Goal: Use online tool/utility: Utilize a website feature to perform a specific function

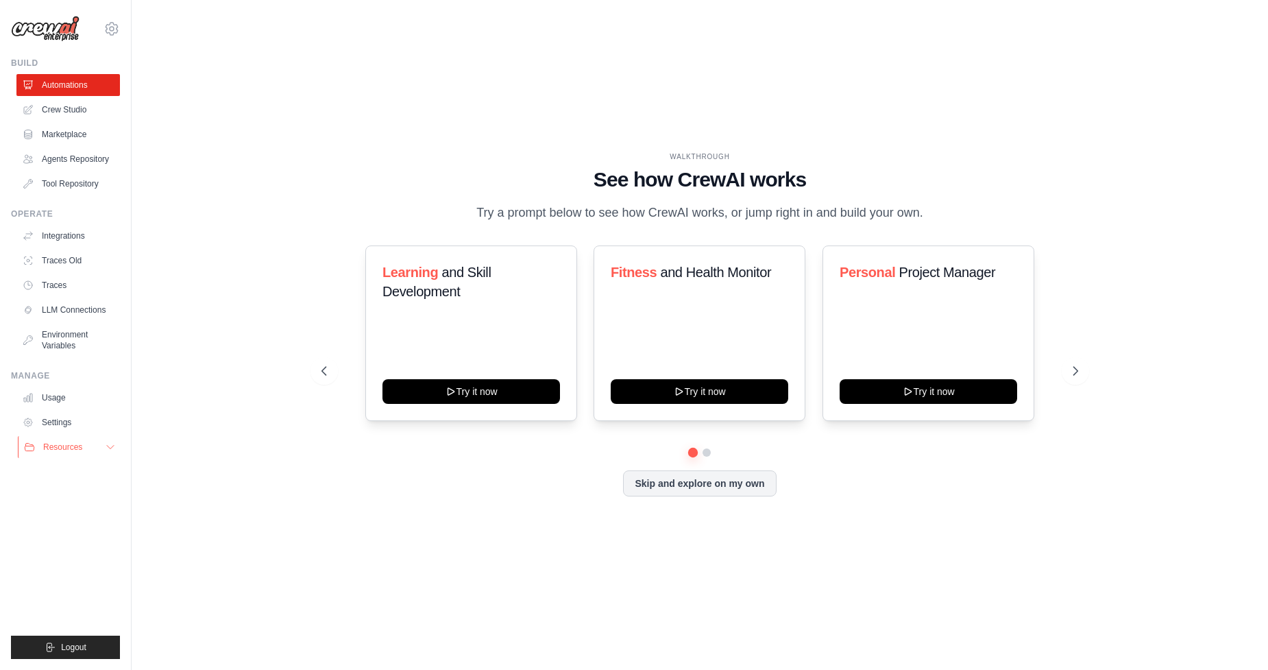
click at [110, 448] on icon at bounding box center [110, 446] width 7 height 3
click at [82, 306] on link "LLM Connections" at bounding box center [69, 310] width 103 height 22
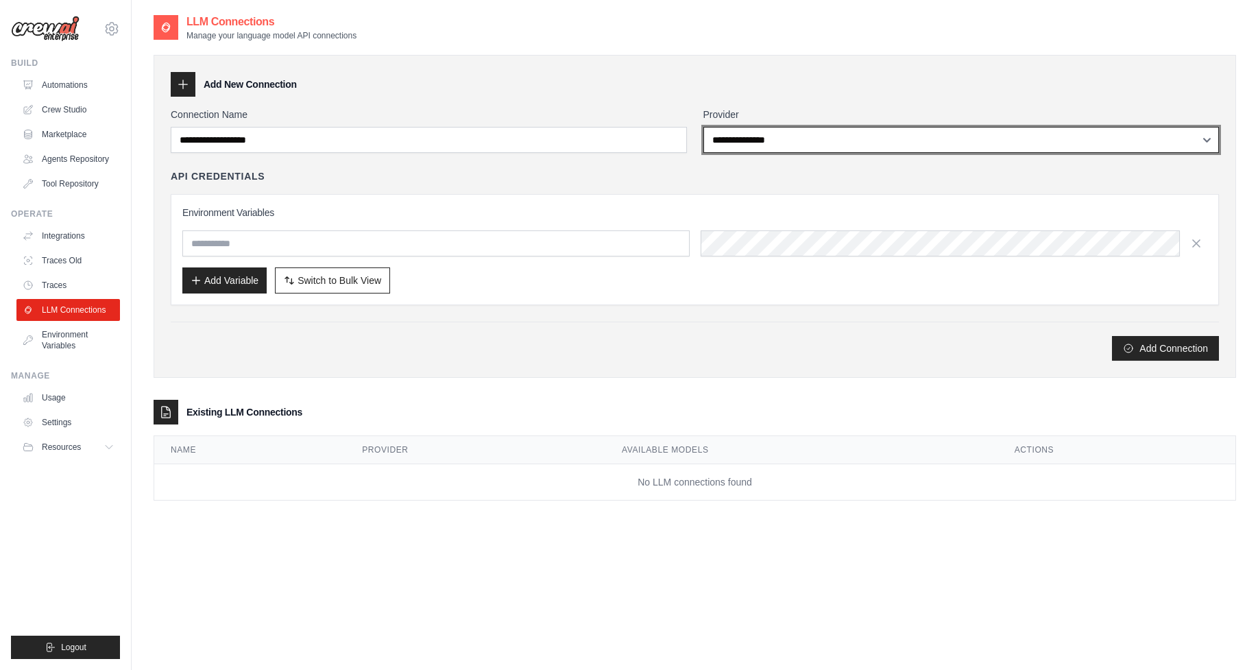
drag, startPoint x: 831, startPoint y: 139, endPoint x: 585, endPoint y: 340, distance: 317.6
click at [585, 340] on div "**********" at bounding box center [695, 234] width 1048 height 253
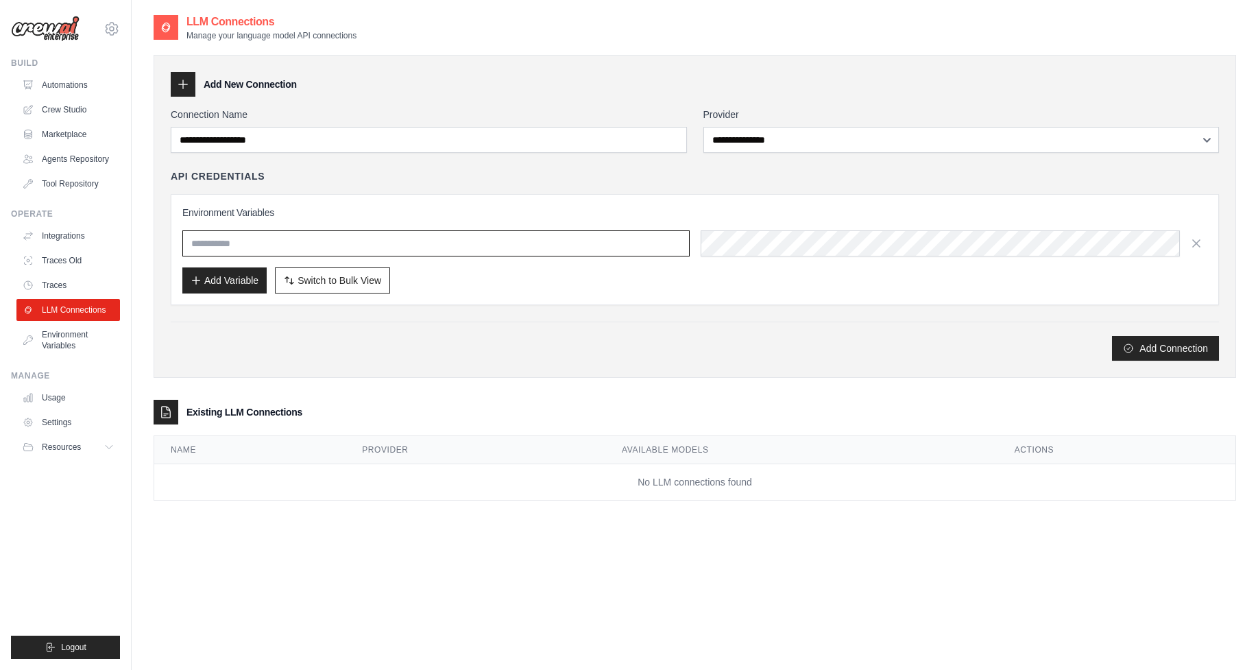
click at [462, 251] on input "text" at bounding box center [435, 243] width 507 height 26
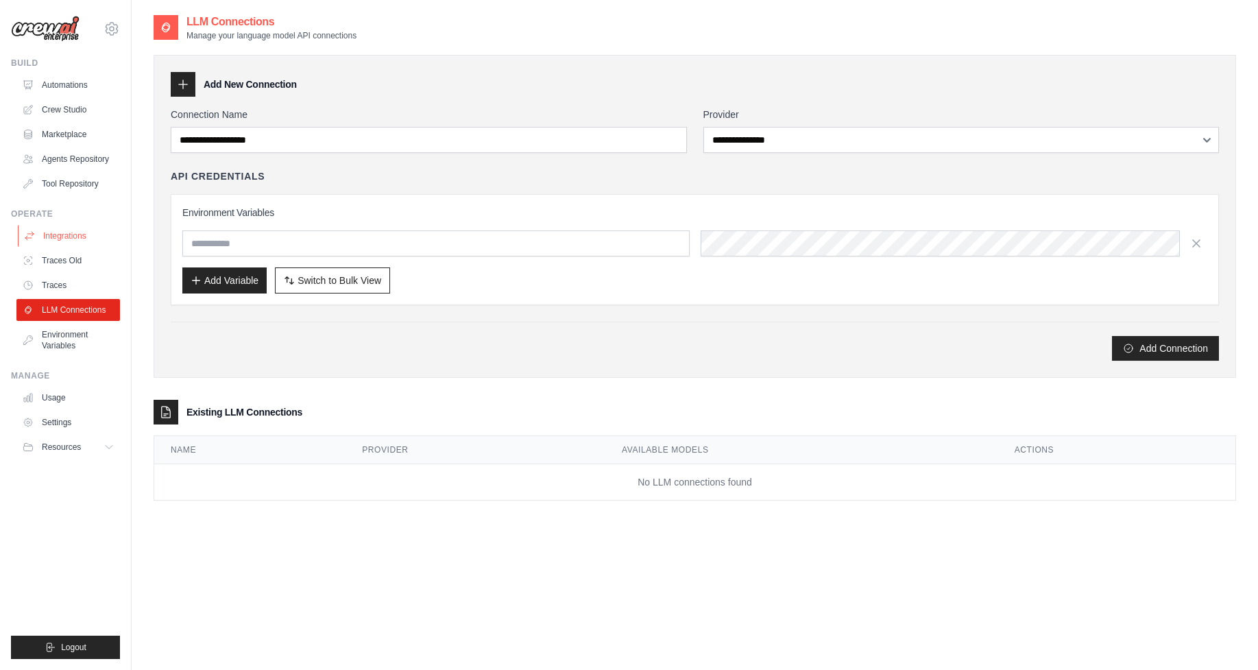
click at [87, 244] on link "Integrations" at bounding box center [69, 236] width 103 height 22
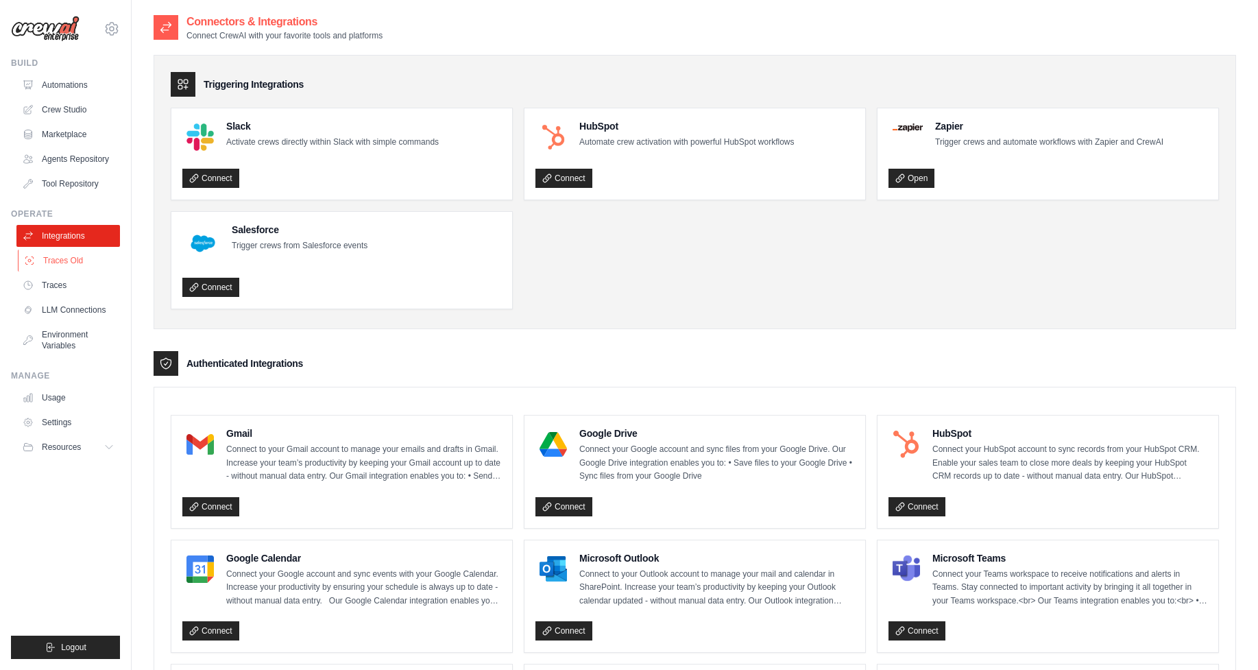
click at [77, 269] on link "Traces Old" at bounding box center [69, 260] width 103 height 22
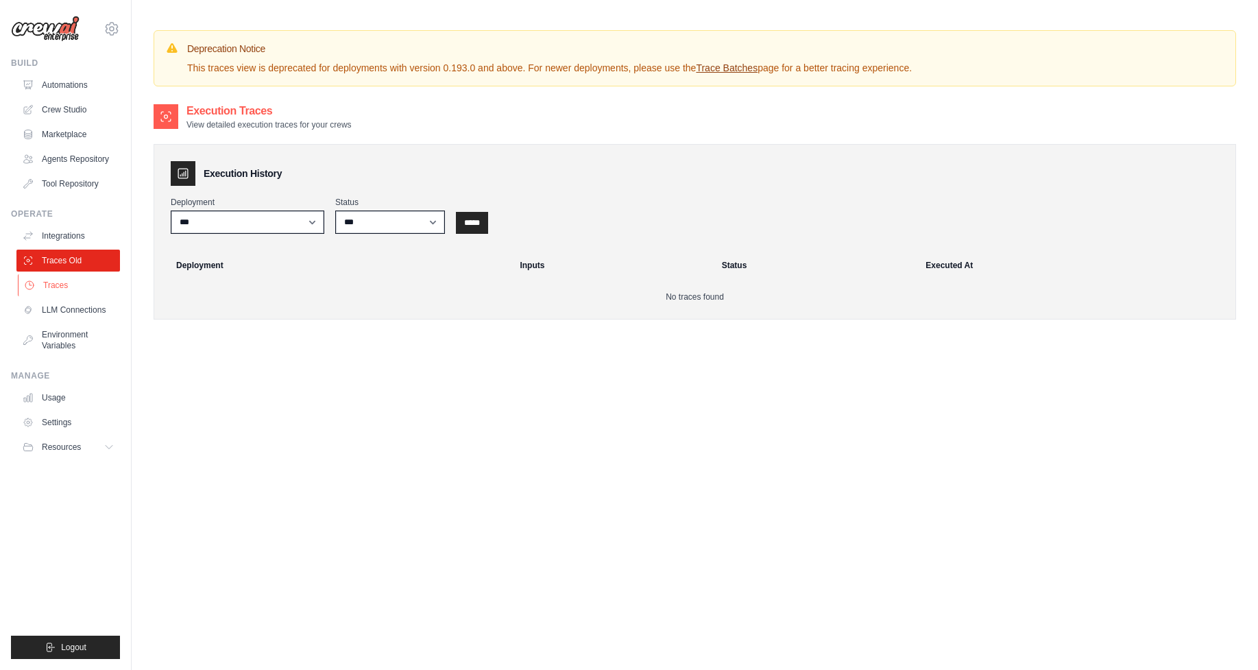
click at [62, 291] on link "Traces" at bounding box center [69, 285] width 103 height 22
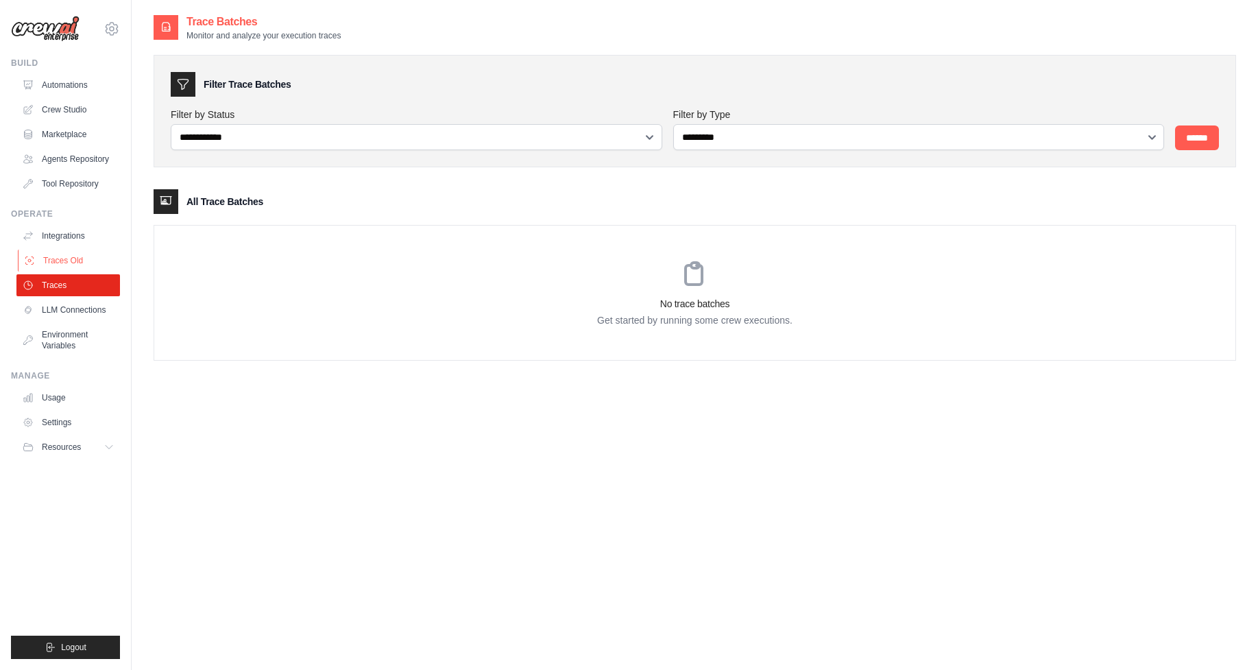
click at [71, 261] on link "Traces Old" at bounding box center [69, 260] width 103 height 22
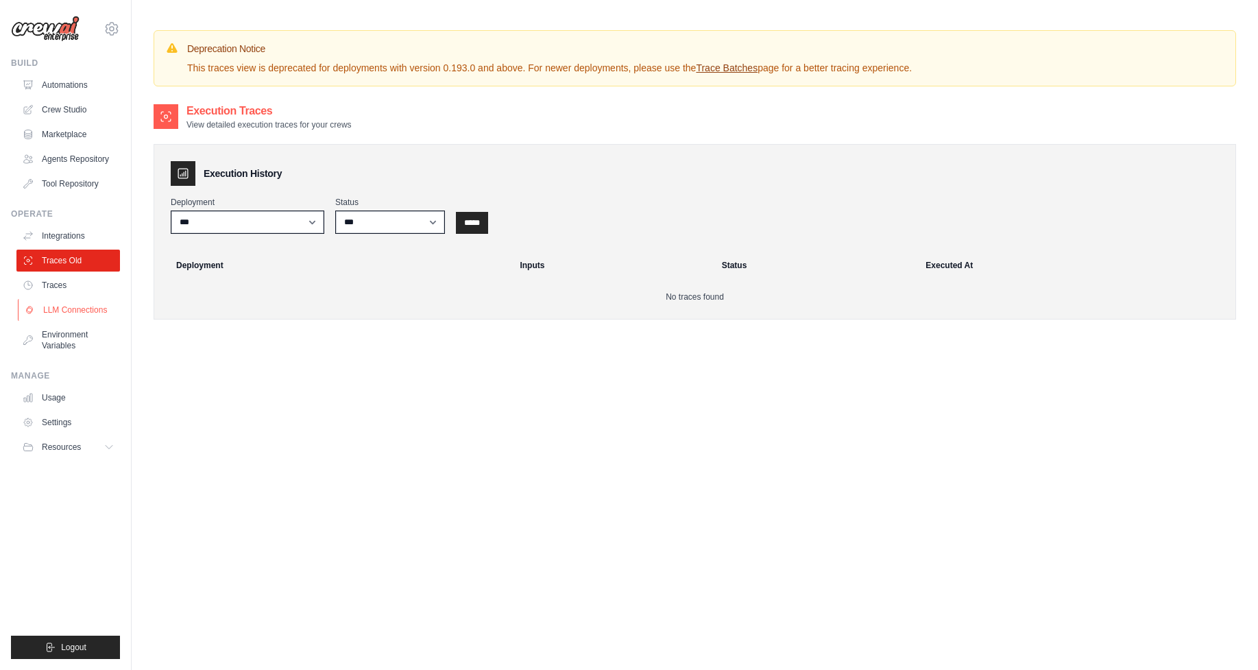
click at [62, 302] on link "LLM Connections" at bounding box center [69, 310] width 103 height 22
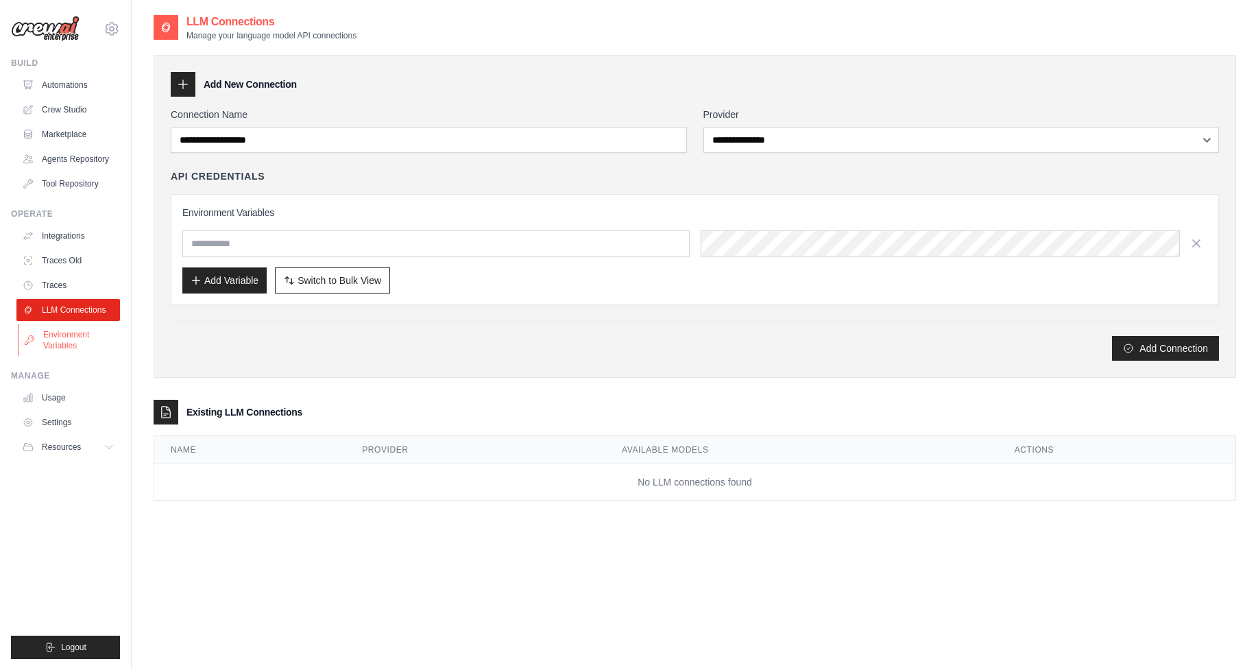
click at [54, 343] on link "Environment Variables" at bounding box center [69, 339] width 103 height 33
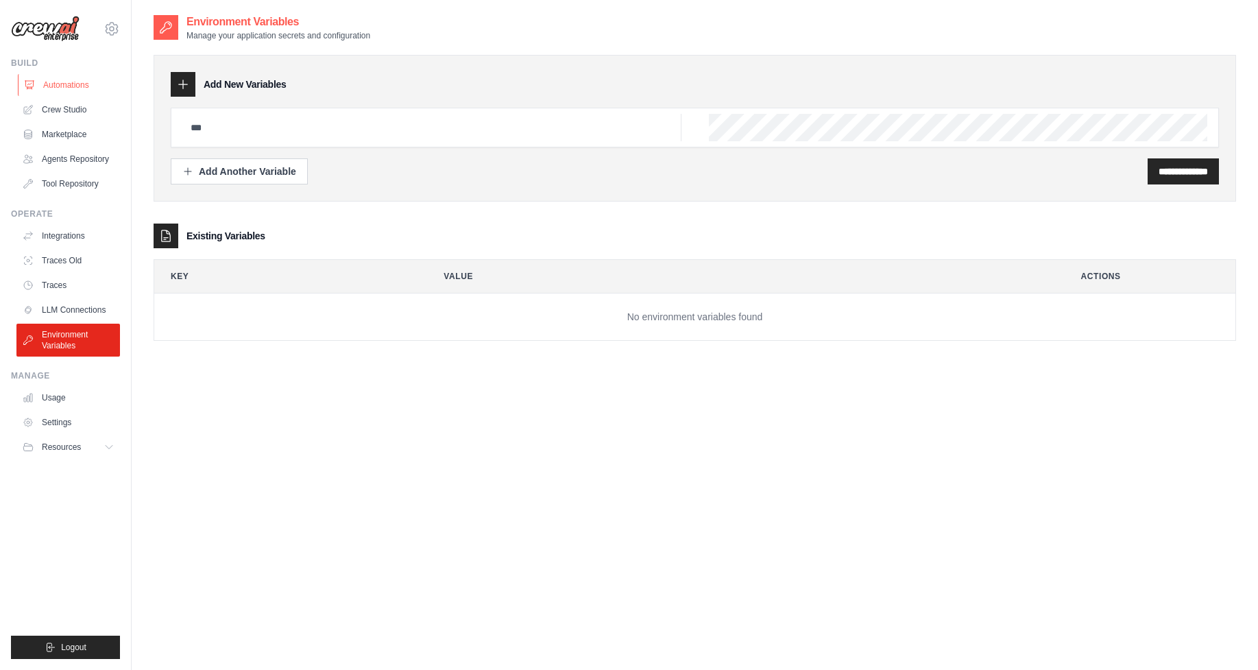
click at [86, 86] on link "Automations" at bounding box center [69, 85] width 103 height 22
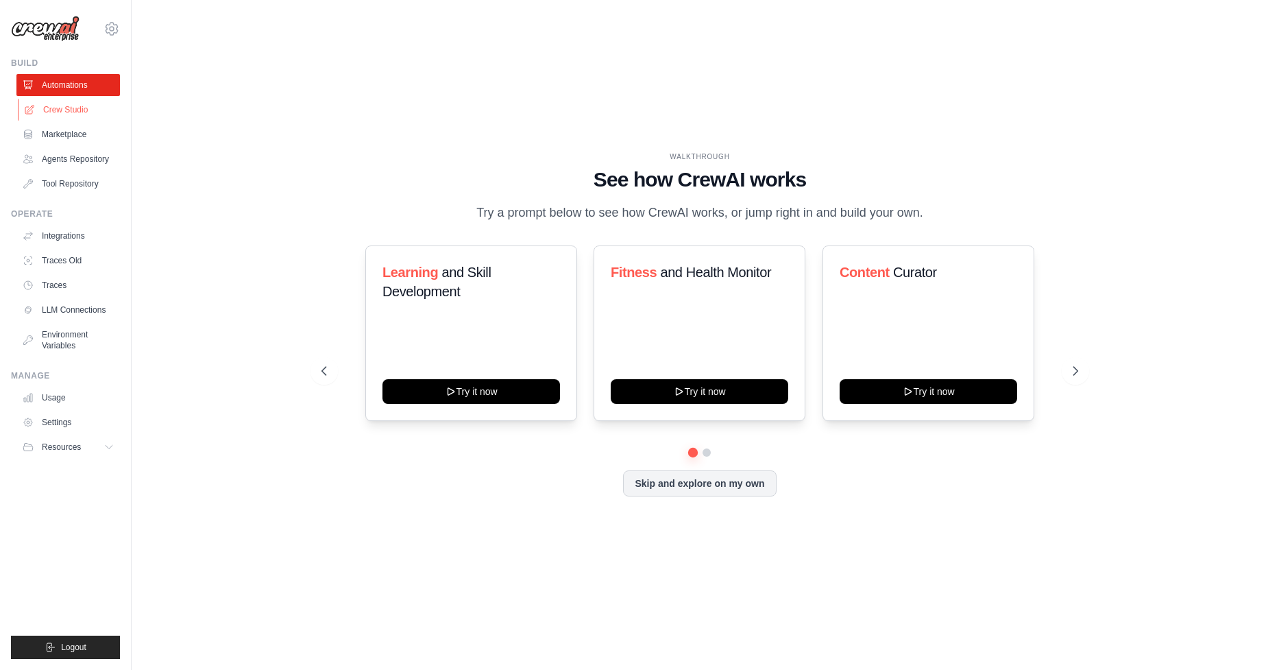
click at [78, 117] on link "Crew Studio" at bounding box center [69, 110] width 103 height 22
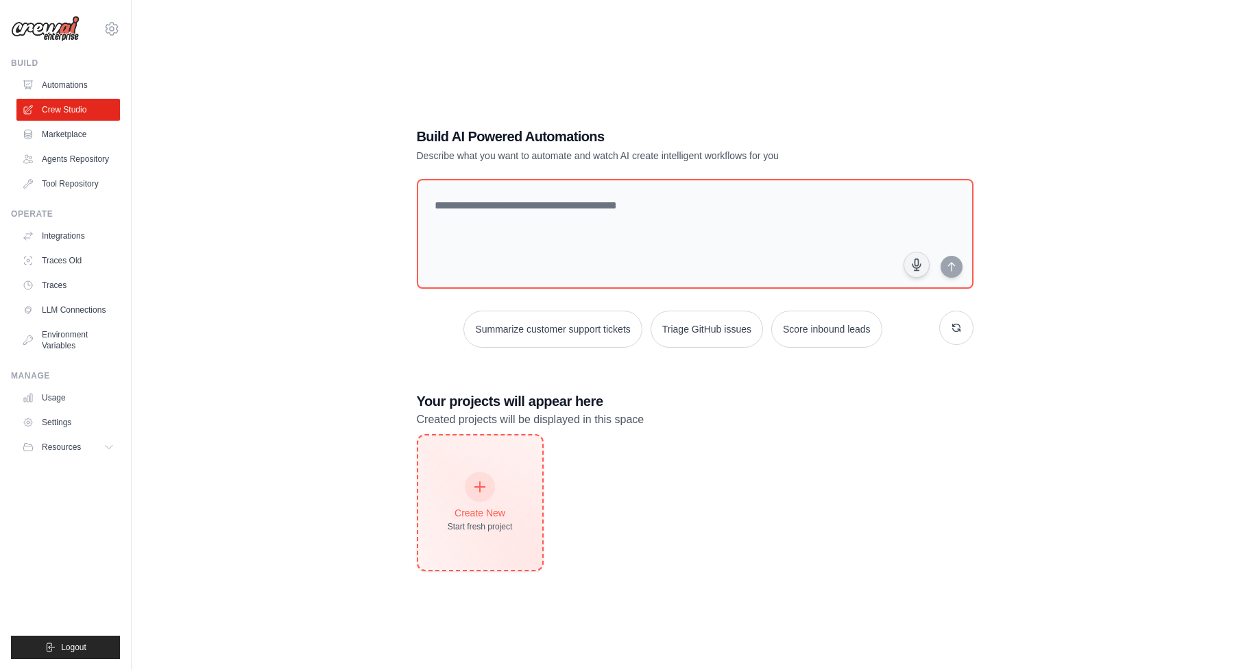
click at [472, 487] on div at bounding box center [480, 487] width 30 height 30
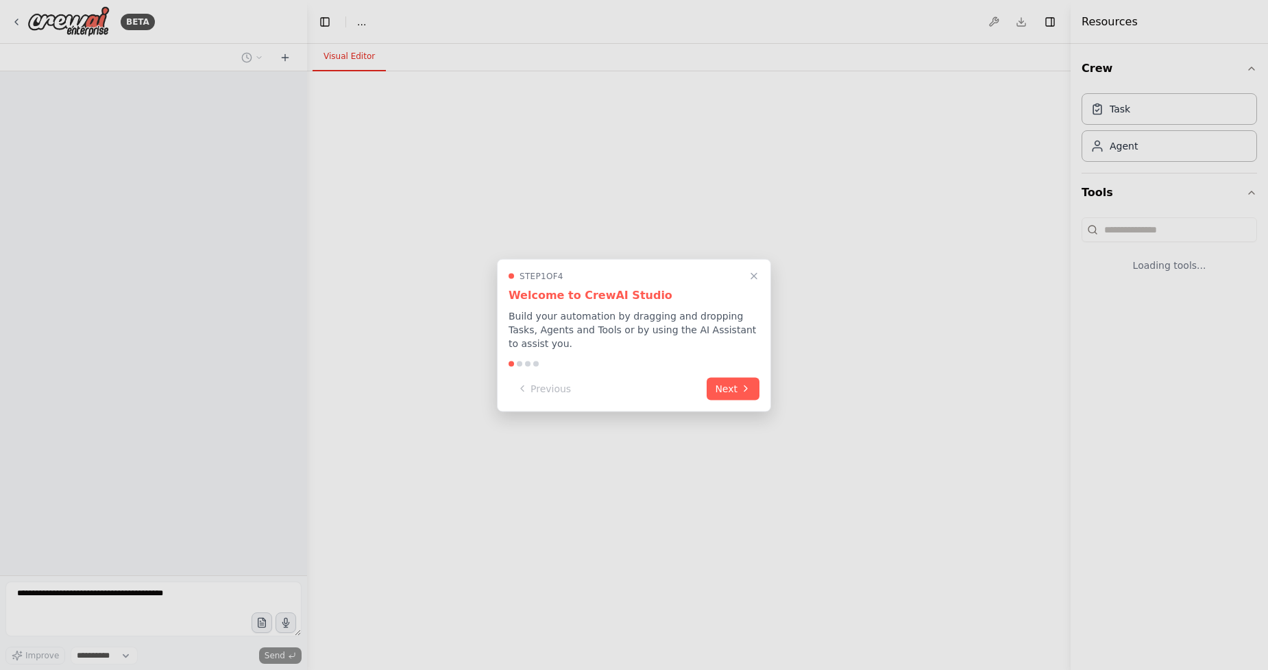
select select "****"
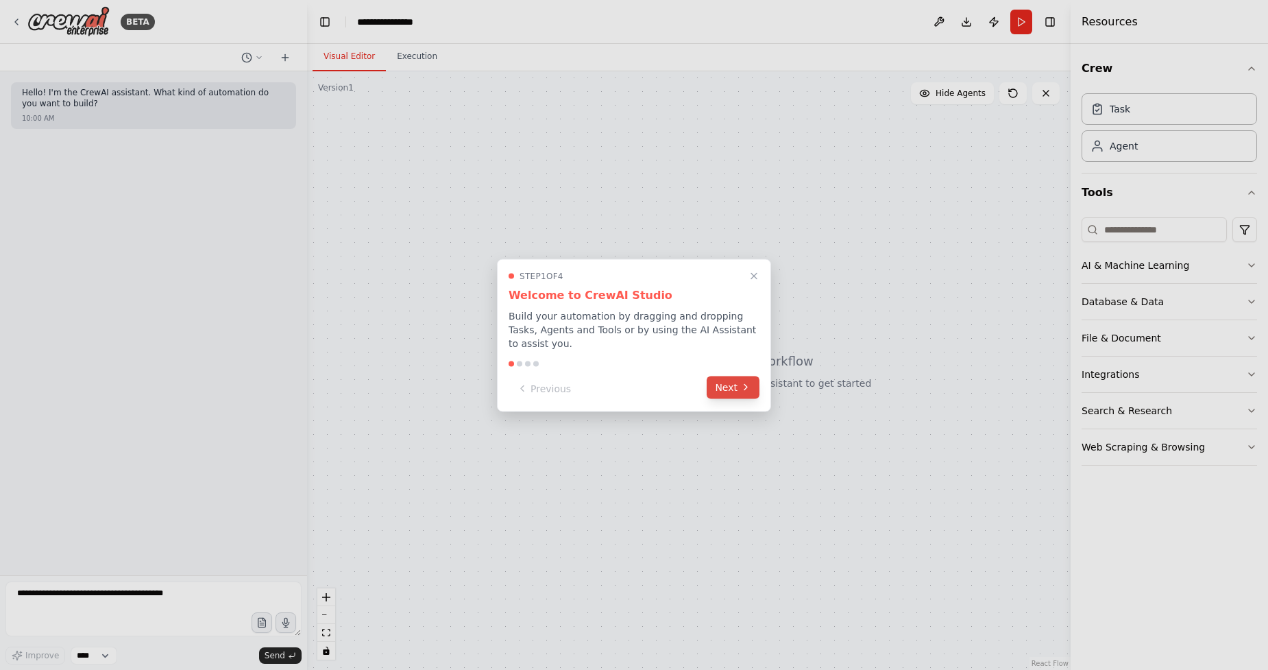
click at [729, 389] on button "Next" at bounding box center [733, 387] width 53 height 23
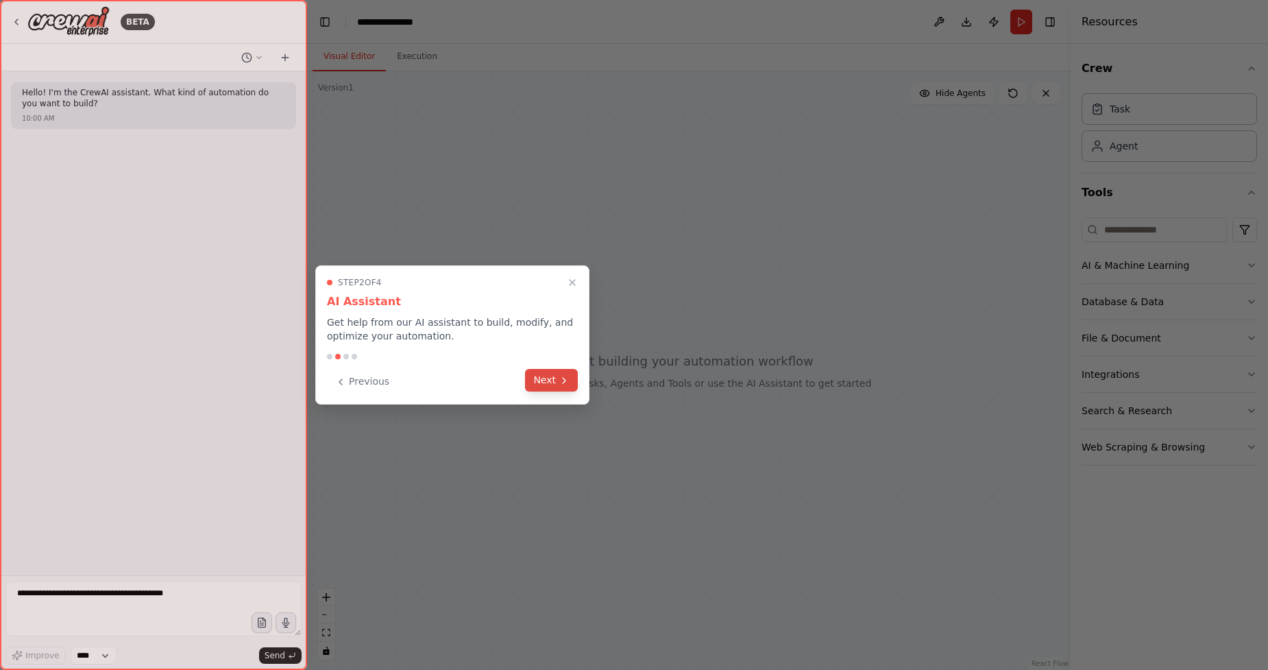
click at [561, 381] on icon at bounding box center [564, 380] width 11 height 11
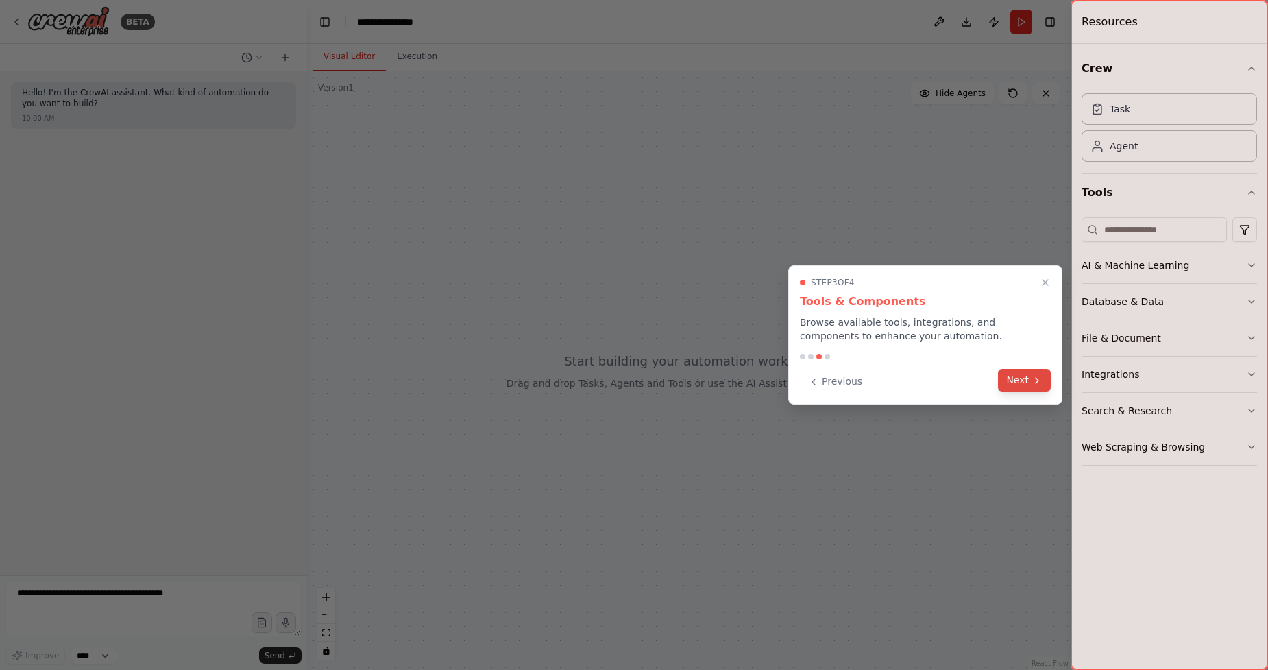
click at [1015, 375] on button "Next" at bounding box center [1024, 380] width 53 height 23
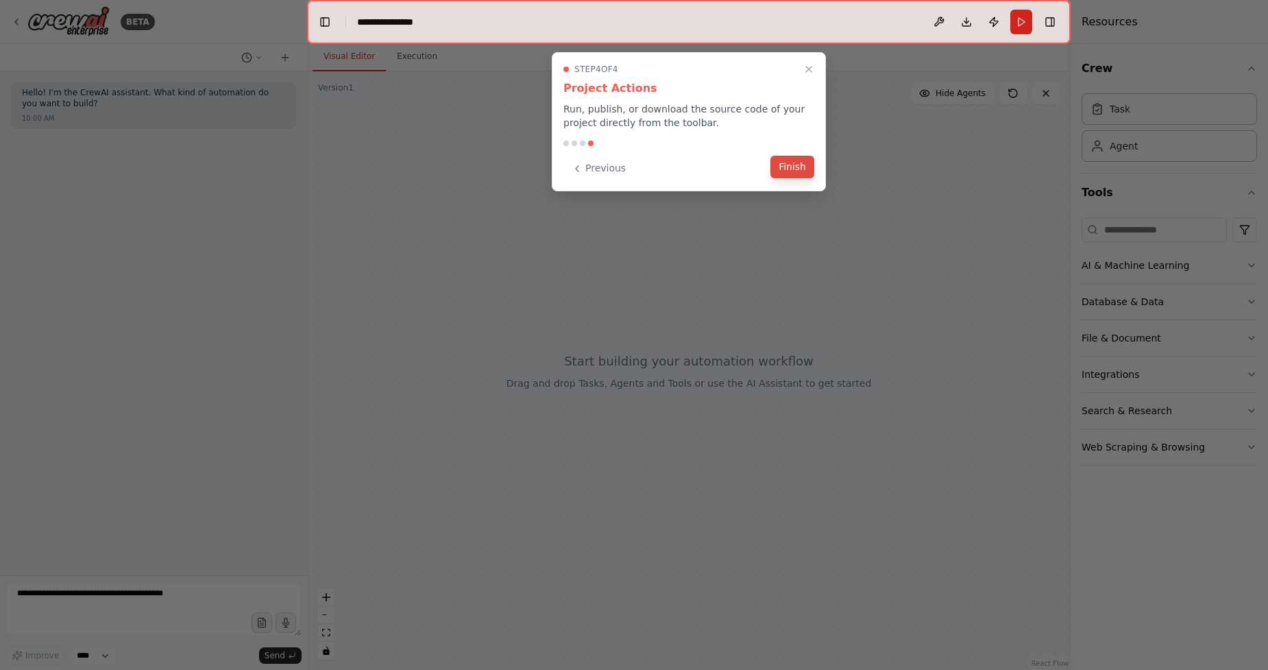
click at [790, 168] on button "Finish" at bounding box center [792, 167] width 44 height 23
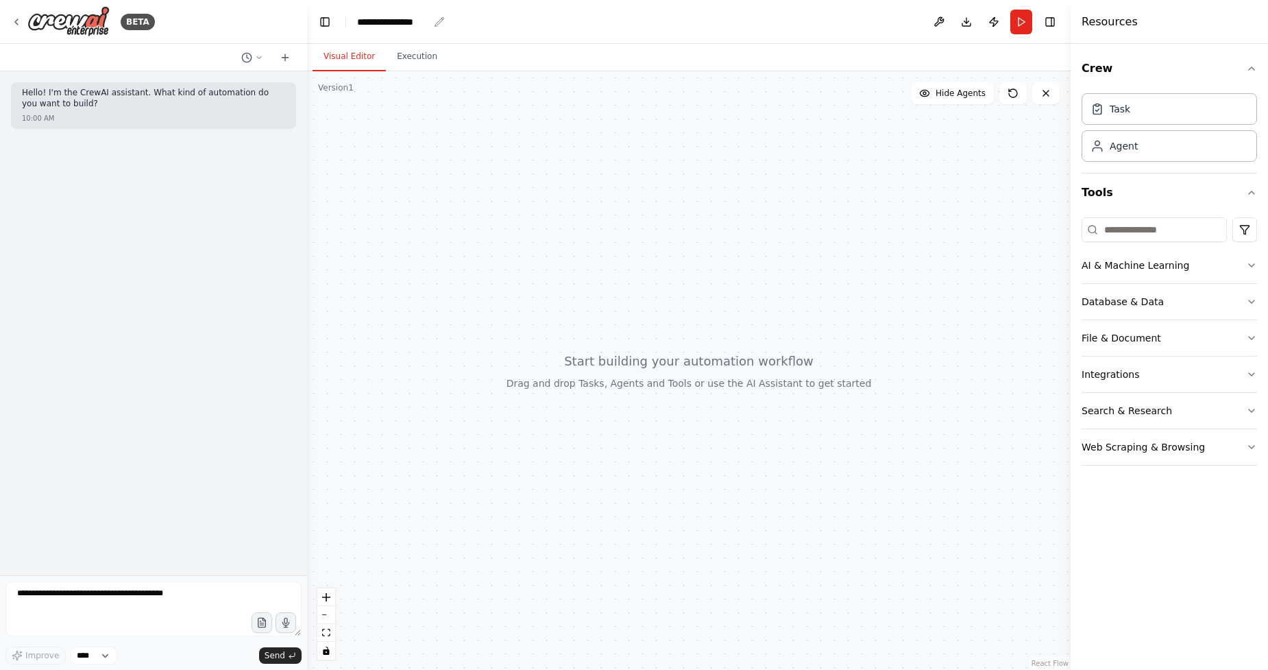
click at [387, 16] on div "**********" at bounding box center [392, 22] width 71 height 14
drag, startPoint x: 447, startPoint y: 23, endPoint x: 339, endPoint y: 2, distance: 109.7
click at [339, 2] on header "**********" at bounding box center [689, 22] width 764 height 44
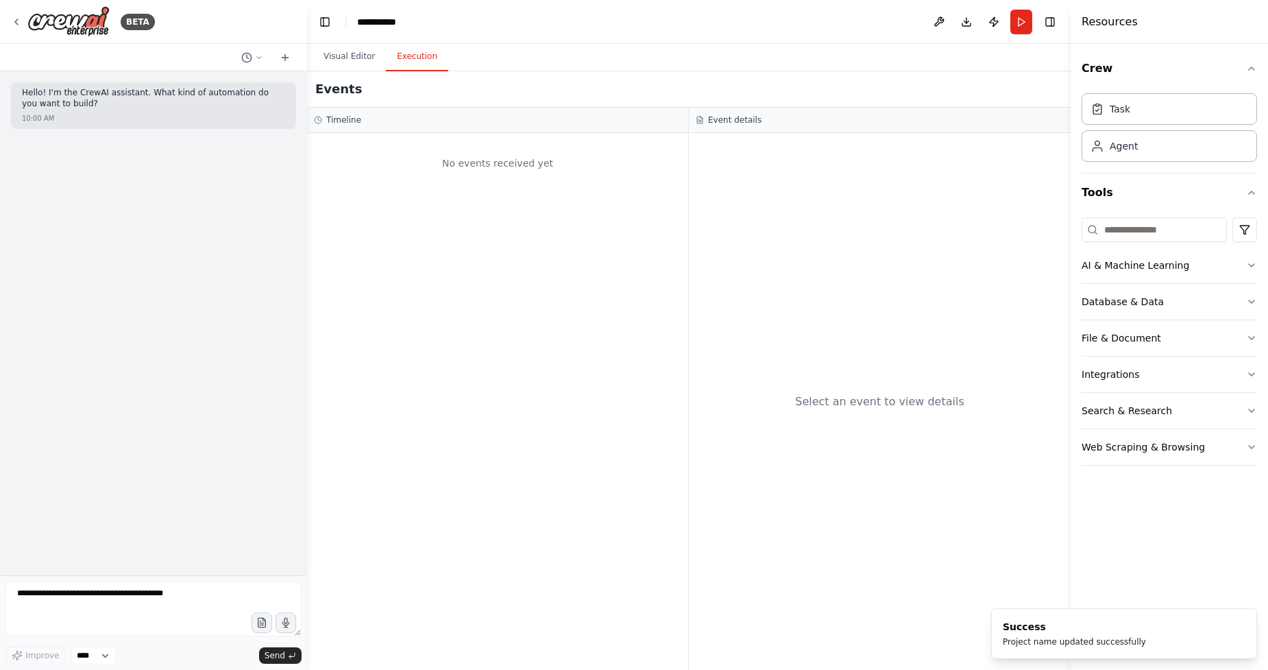
click at [420, 56] on button "Execution" at bounding box center [417, 56] width 62 height 29
click at [339, 49] on button "Visual Editor" at bounding box center [349, 56] width 73 height 29
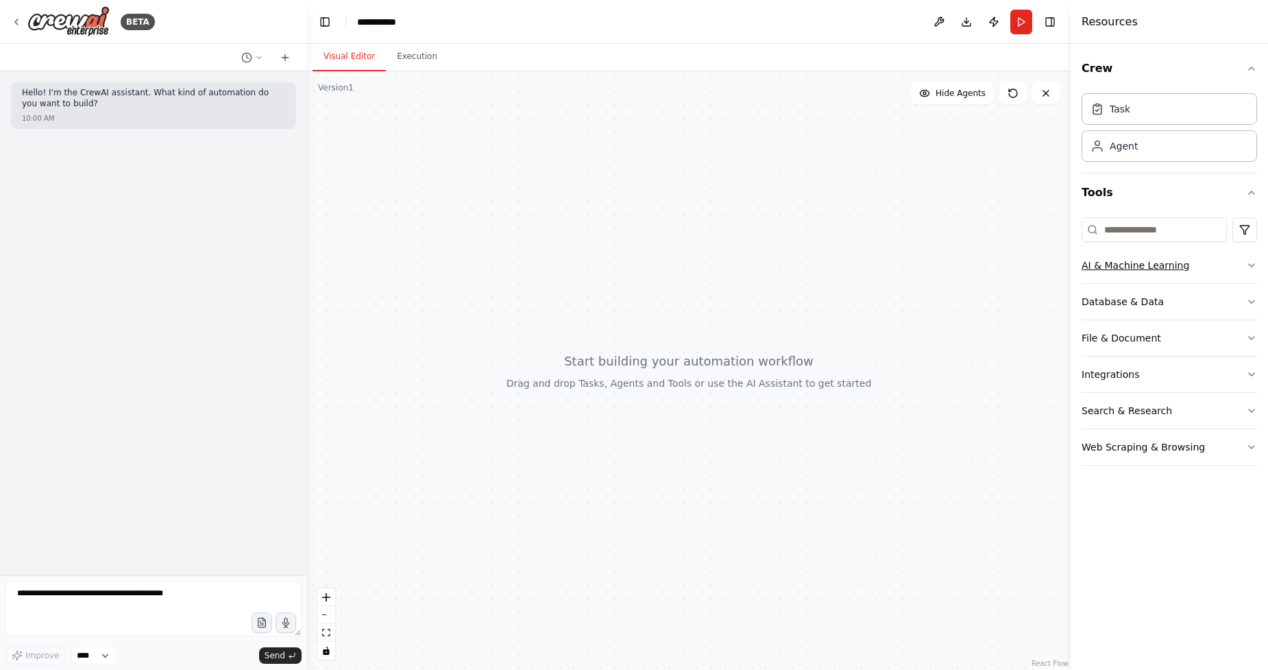
click at [1169, 263] on div "AI & Machine Learning" at bounding box center [1136, 265] width 108 height 14
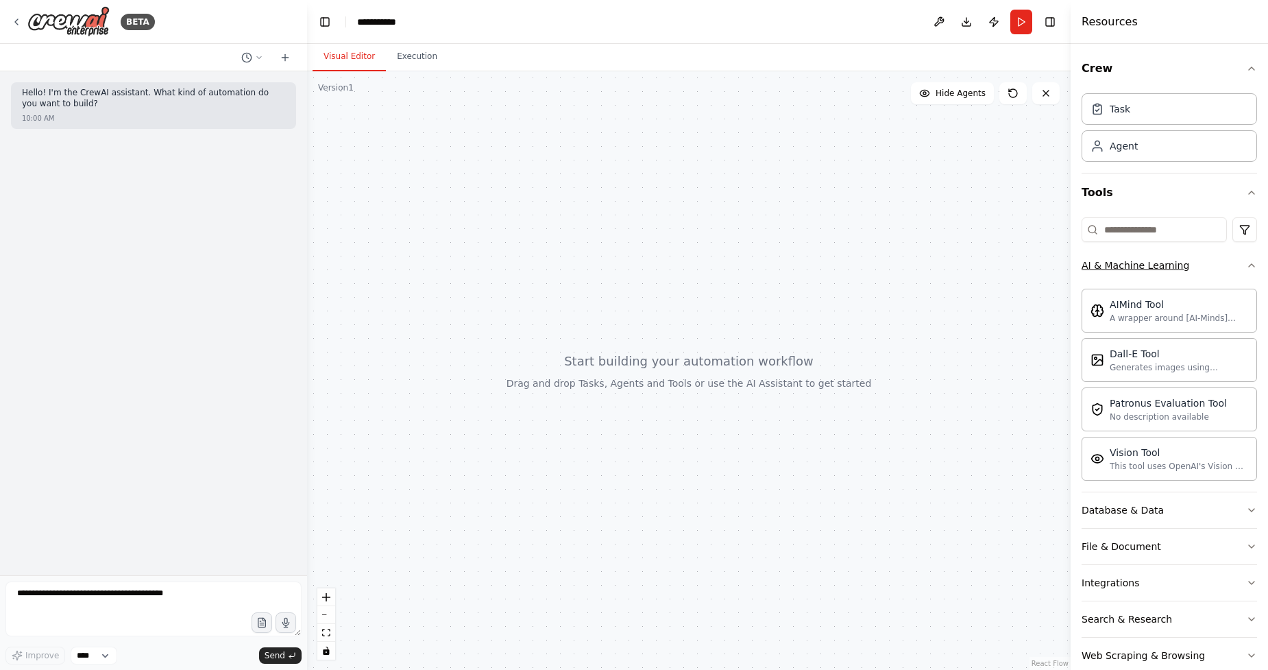
click at [1169, 263] on div "AI & Machine Learning" at bounding box center [1136, 265] width 108 height 14
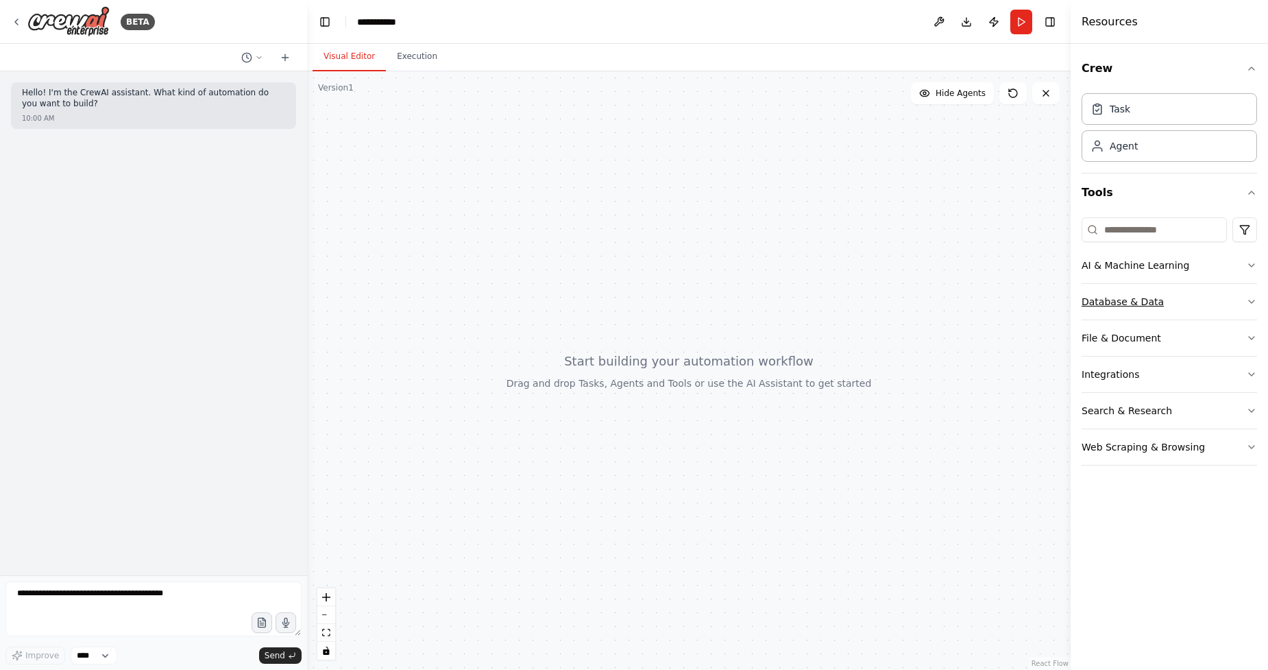
click at [1138, 301] on div "Database & Data" at bounding box center [1123, 302] width 82 height 14
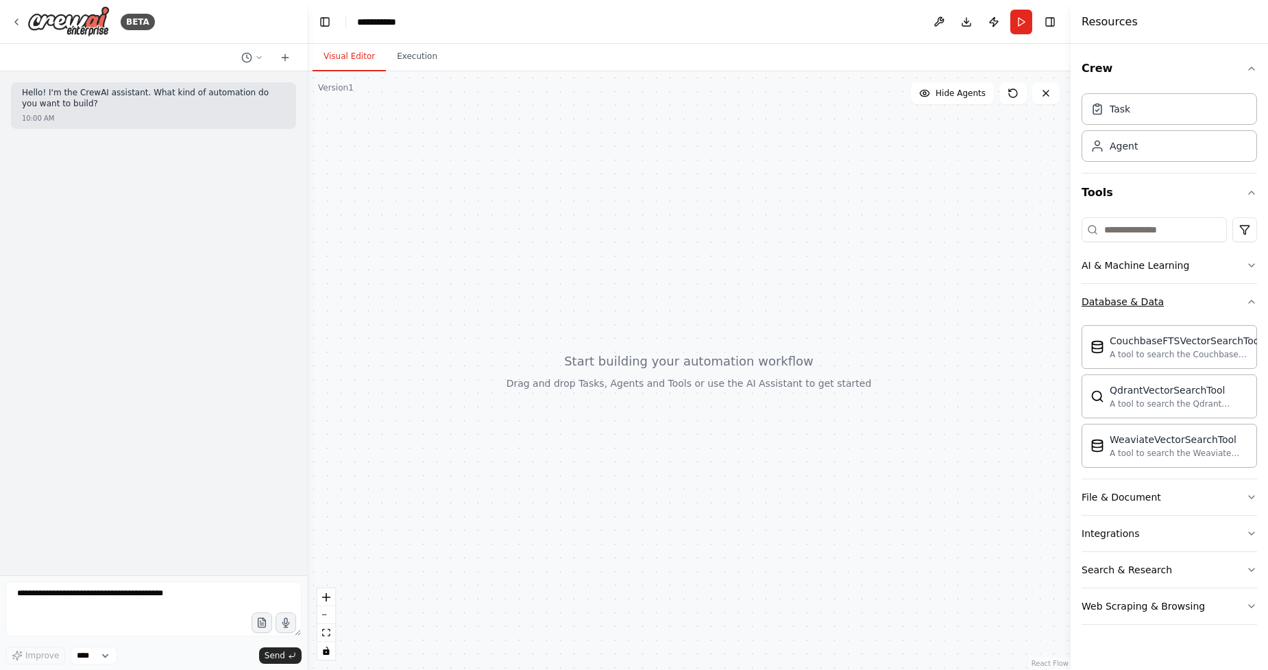
click at [1138, 301] on div "Database & Data" at bounding box center [1123, 302] width 82 height 14
